Goal: Transaction & Acquisition: Purchase product/service

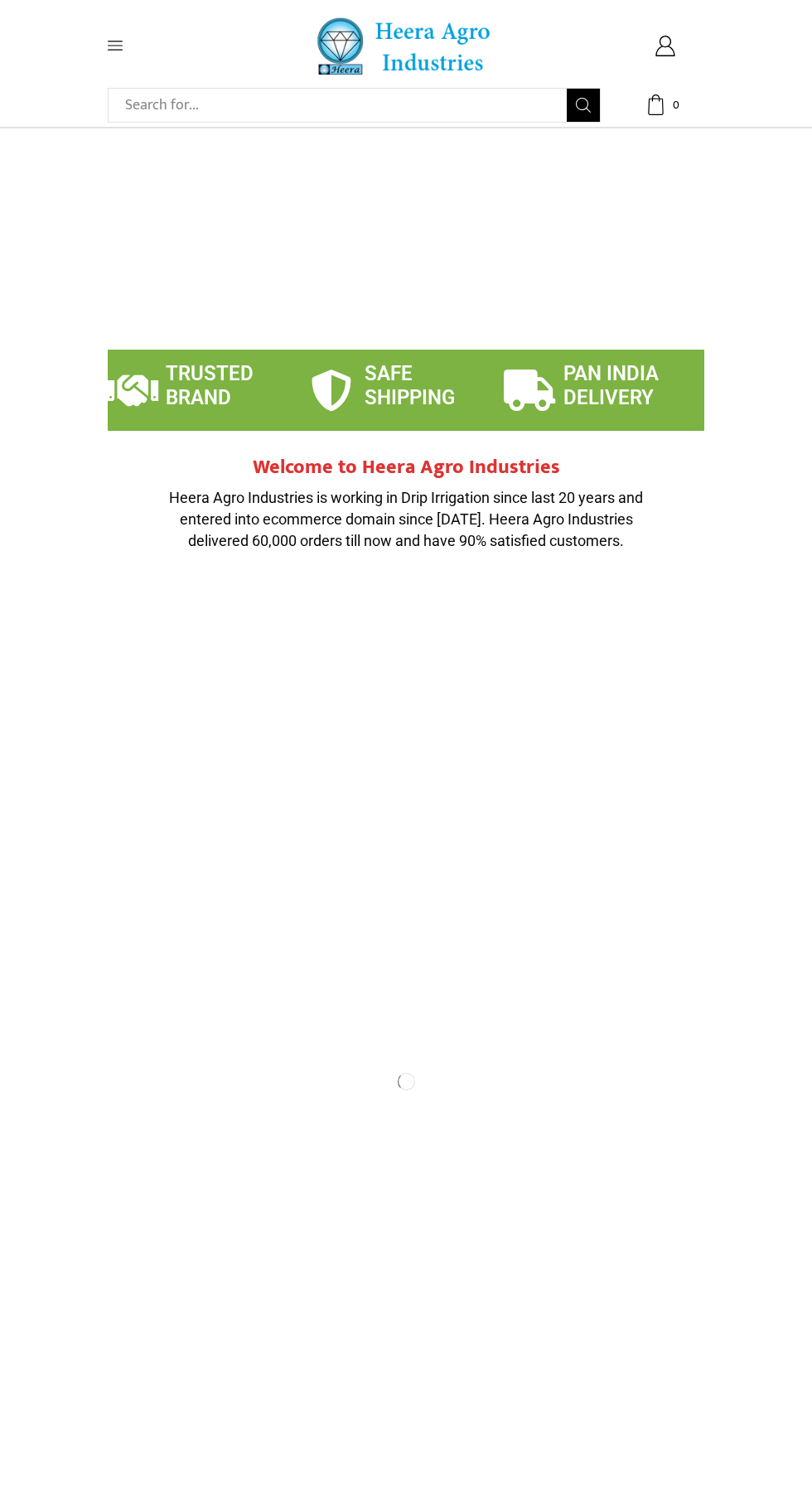
click at [115, 45] on icon at bounding box center [115, 46] width 15 height 9
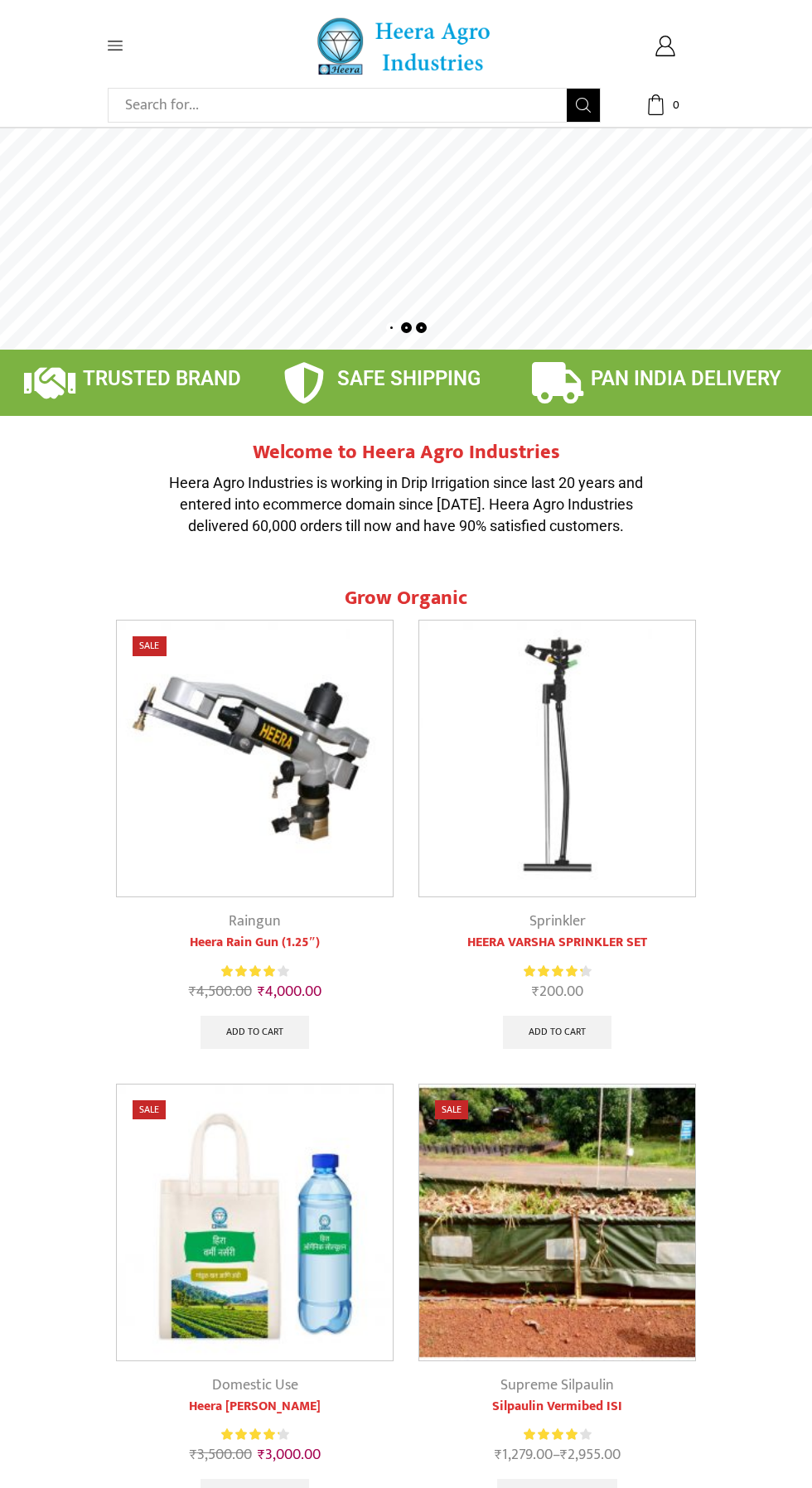
click at [110, 43] on icon at bounding box center [115, 46] width 15 height 15
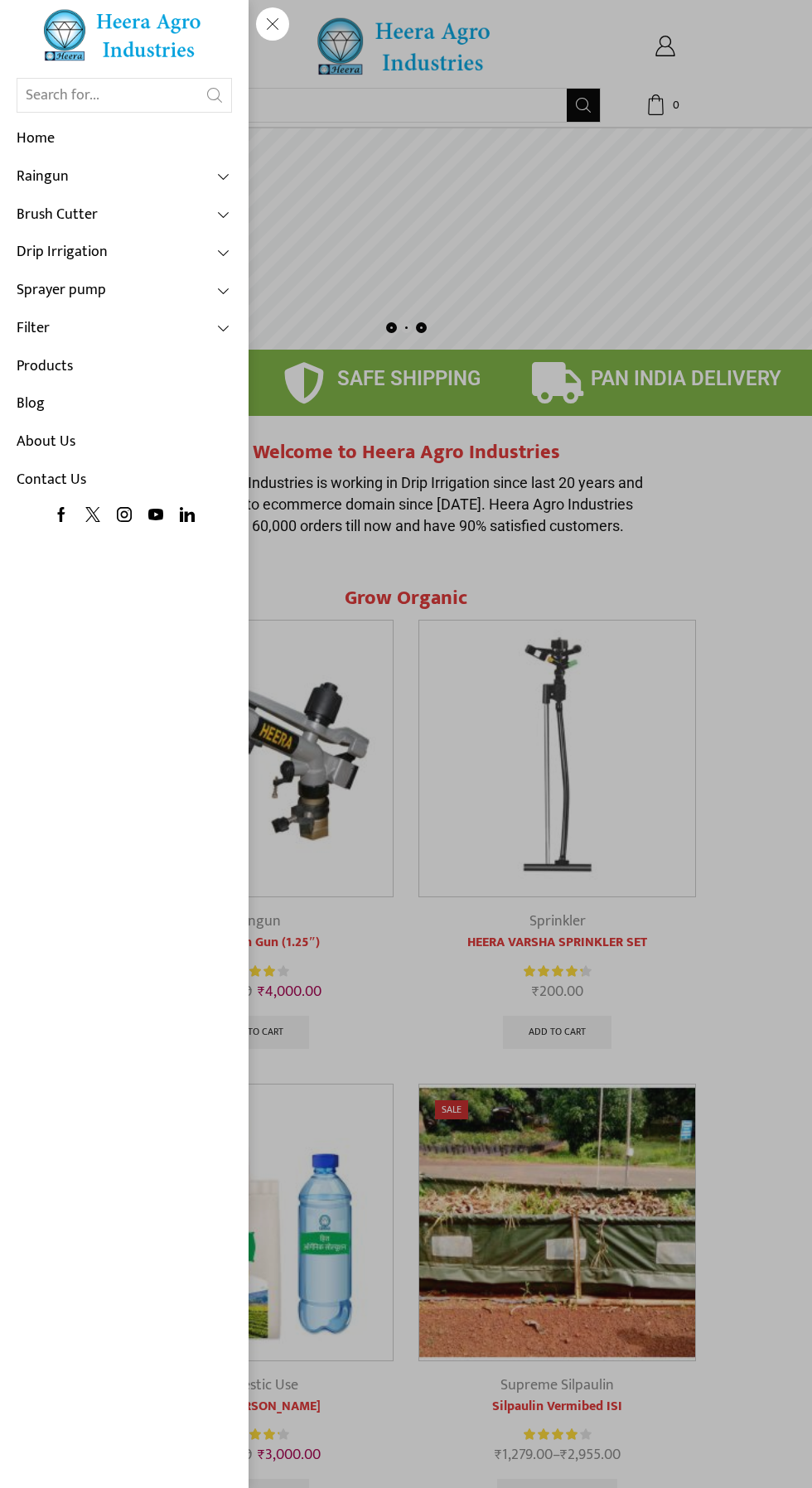
click at [82, 370] on link "Products" at bounding box center [124, 367] width 215 height 39
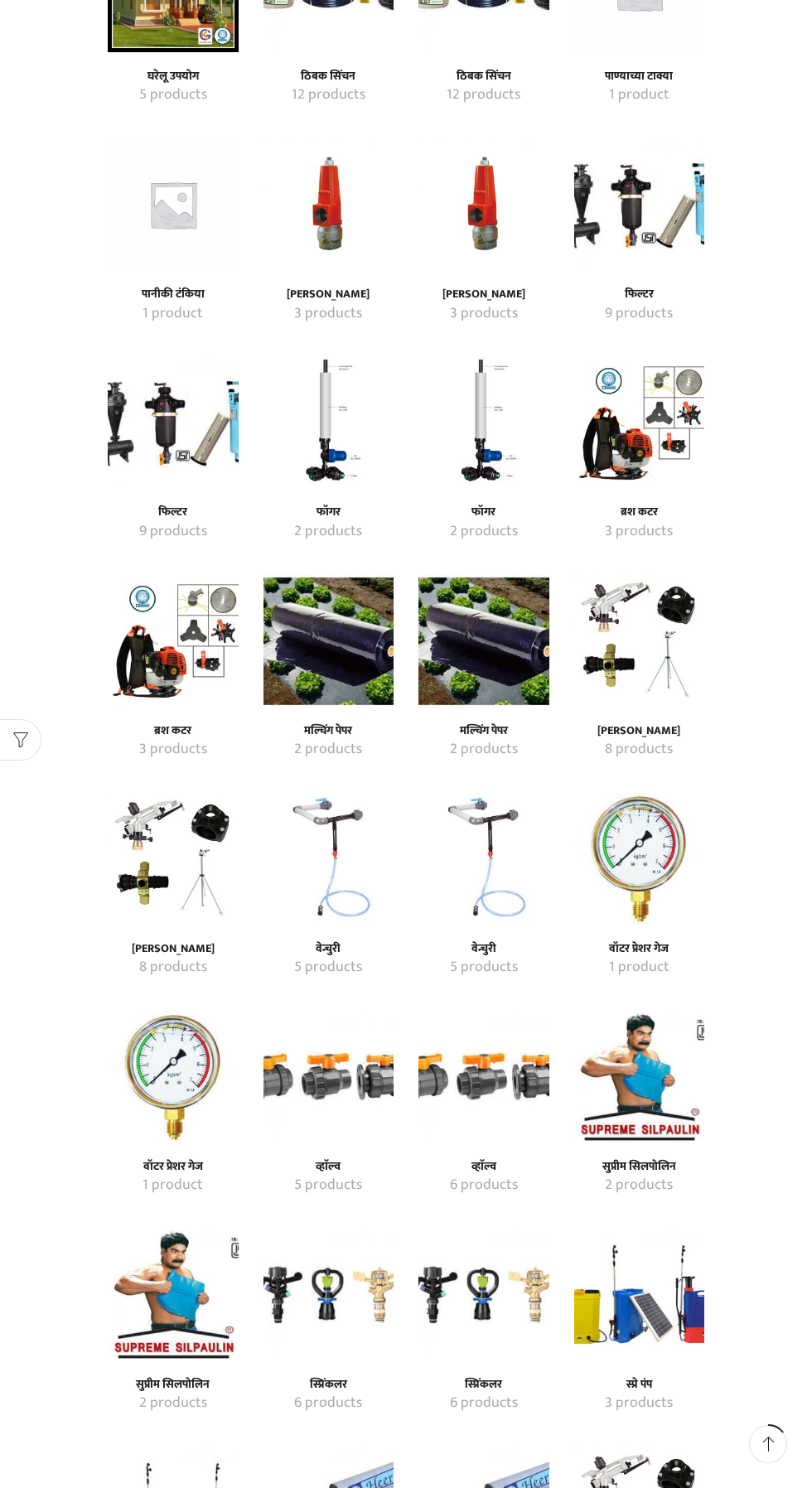
scroll to position [745, 0]
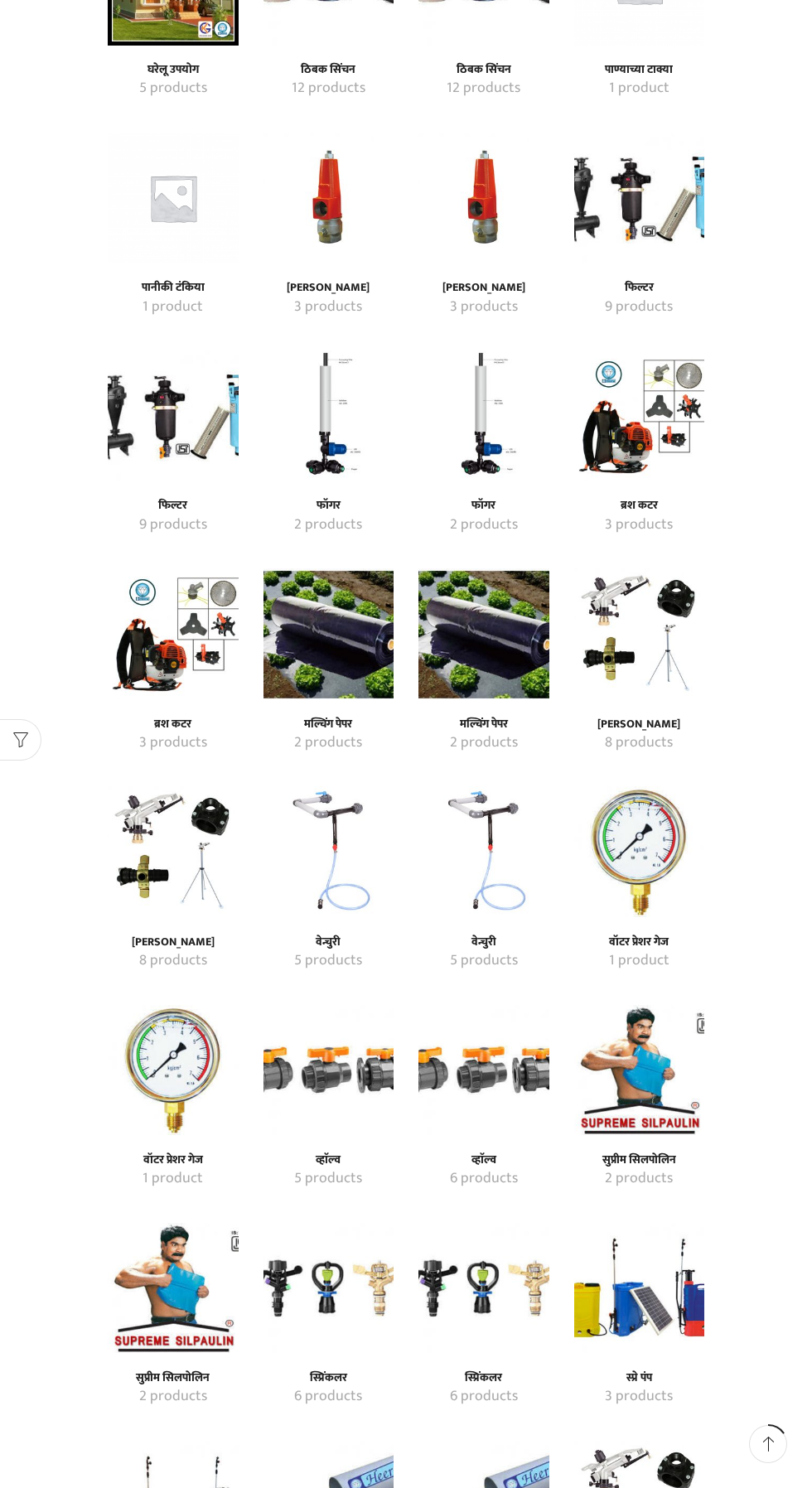
click at [340, 718] on h4 "मल्चिंग पेपर" at bounding box center [328, 725] width 94 height 14
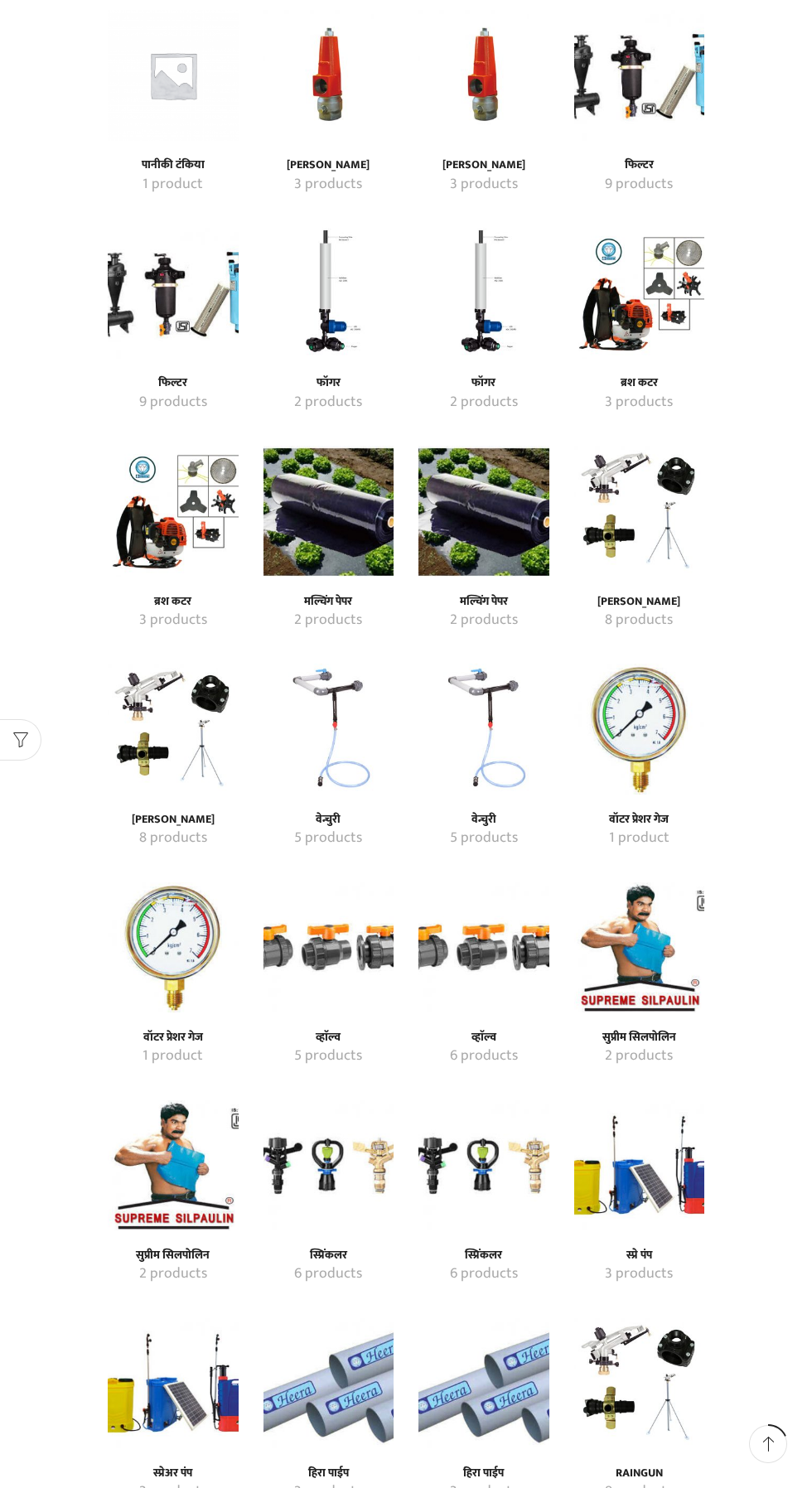
scroll to position [872, 0]
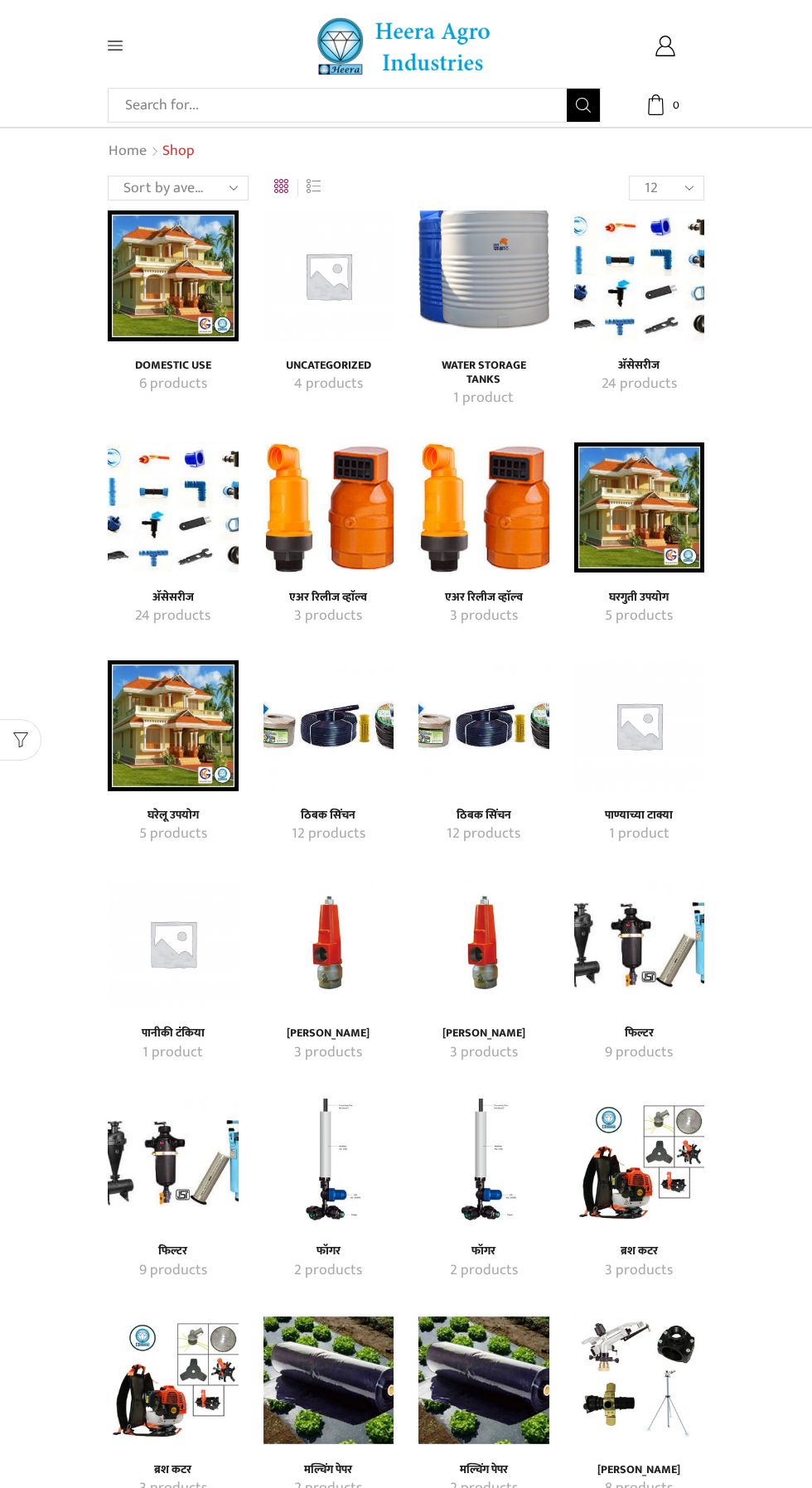
click at [273, 103] on input "Search input" at bounding box center [342, 104] width 450 height 33
type input "Mat"
click at [566, 88] on button "Search" at bounding box center [582, 104] width 33 height 33
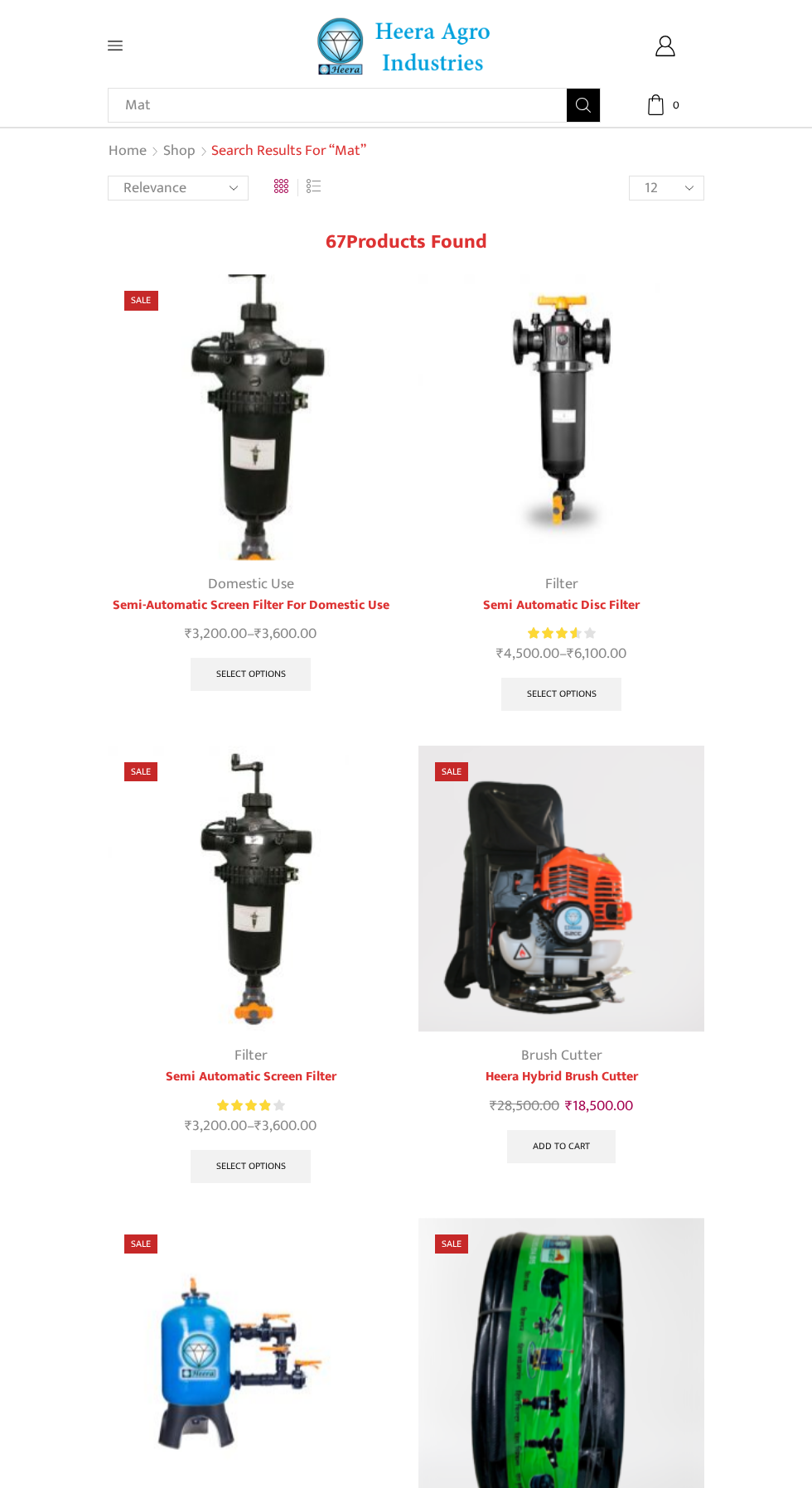
click at [285, 100] on input "Mat" at bounding box center [331, 104] width 429 height 33
type input "M"
type input "Weed"
click at [566, 88] on button "Search" at bounding box center [582, 104] width 33 height 33
